Goal: Task Accomplishment & Management: Manage account settings

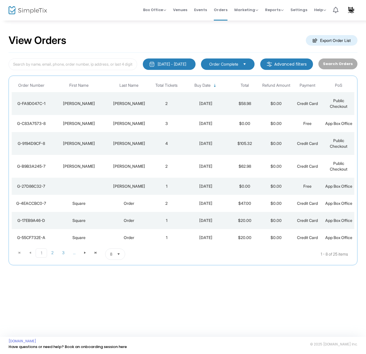
click at [124, 169] on div "[PERSON_NAME]" at bounding box center [129, 166] width 41 height 6
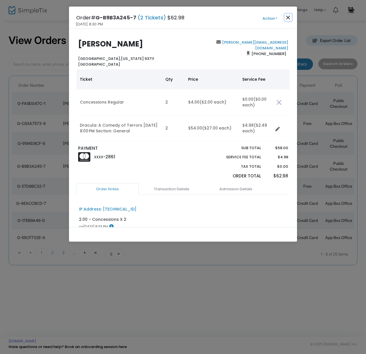
click at [290, 17] on button "Close" at bounding box center [288, 17] width 7 height 7
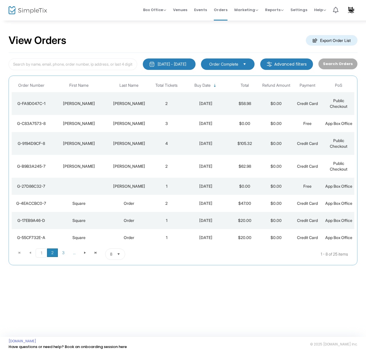
click at [55, 257] on span "2" at bounding box center [52, 253] width 11 height 9
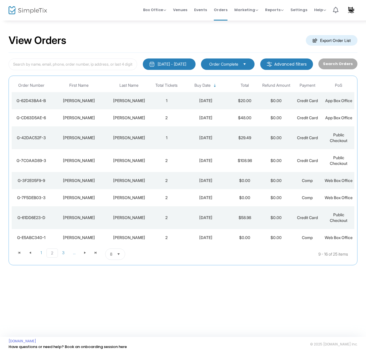
click at [125, 163] on div "[PERSON_NAME]" at bounding box center [129, 161] width 41 height 6
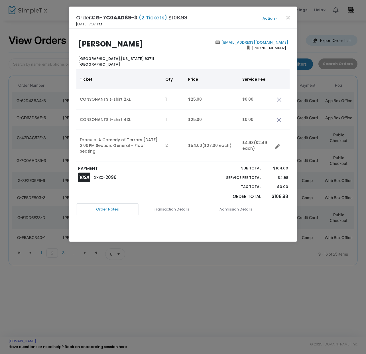
click at [269, 18] on button "Action" at bounding box center [270, 18] width 34 height 6
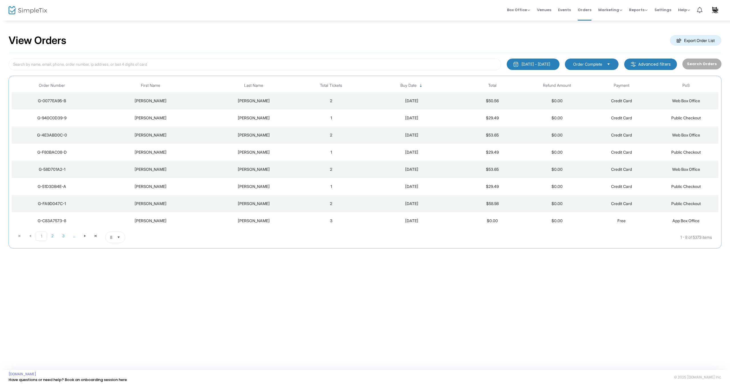
click at [571, 11] on span "Events" at bounding box center [564, 10] width 13 height 15
